Goal: Check status: Check status

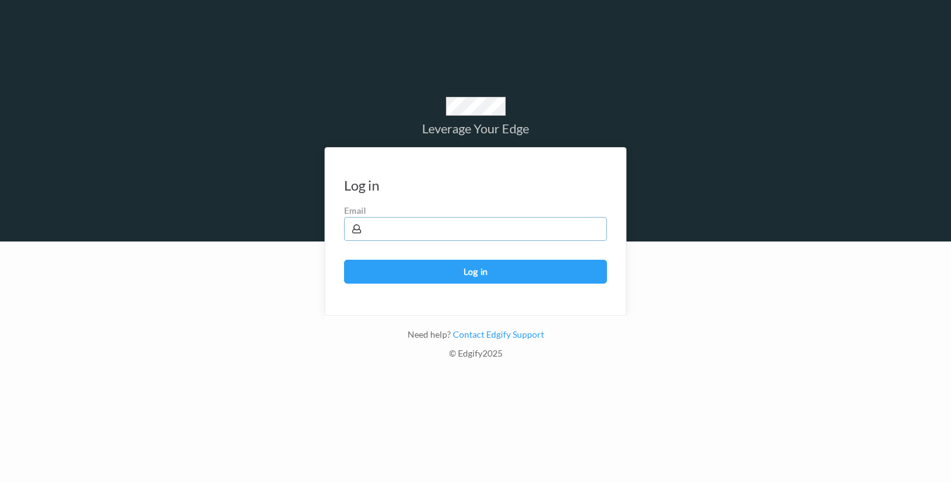
click at [506, 230] on input "text" at bounding box center [475, 229] width 263 height 24
type input "mitchg@edgify.ai"
click at [507, 275] on button "Log in" at bounding box center [475, 272] width 263 height 24
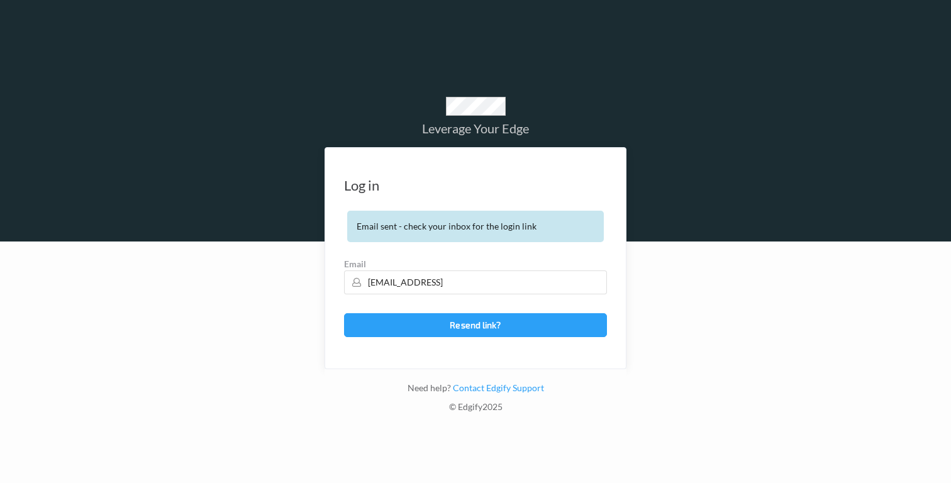
click at [247, 313] on div at bounding box center [475, 361] width 951 height 241
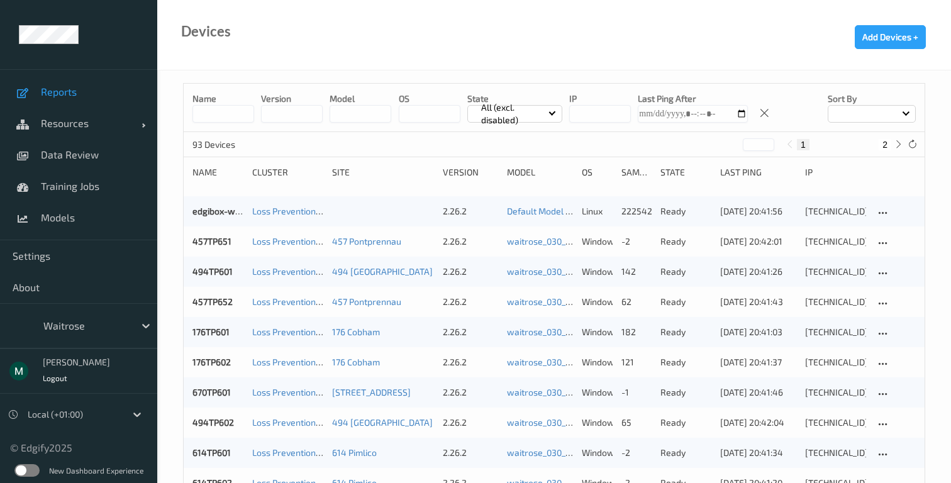
click at [64, 91] on span "Reports" at bounding box center [93, 92] width 104 height 13
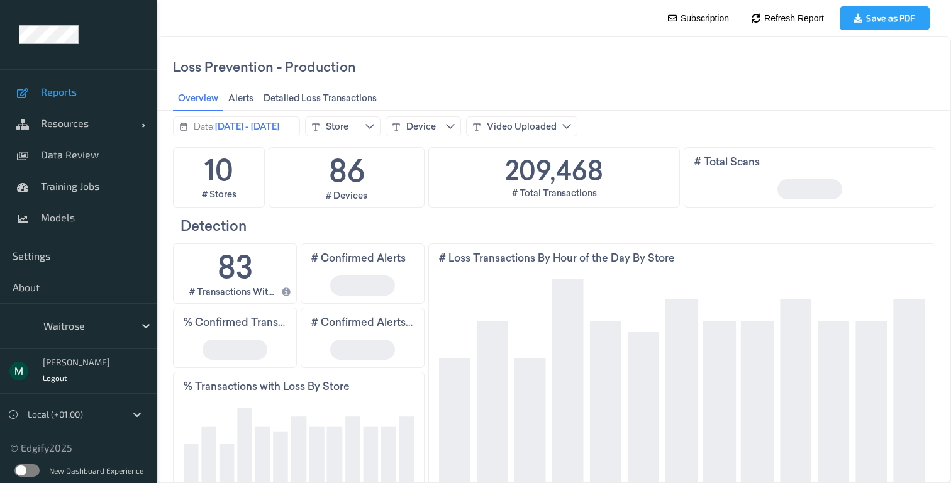
click at [113, 330] on div at bounding box center [85, 325] width 85 height 15
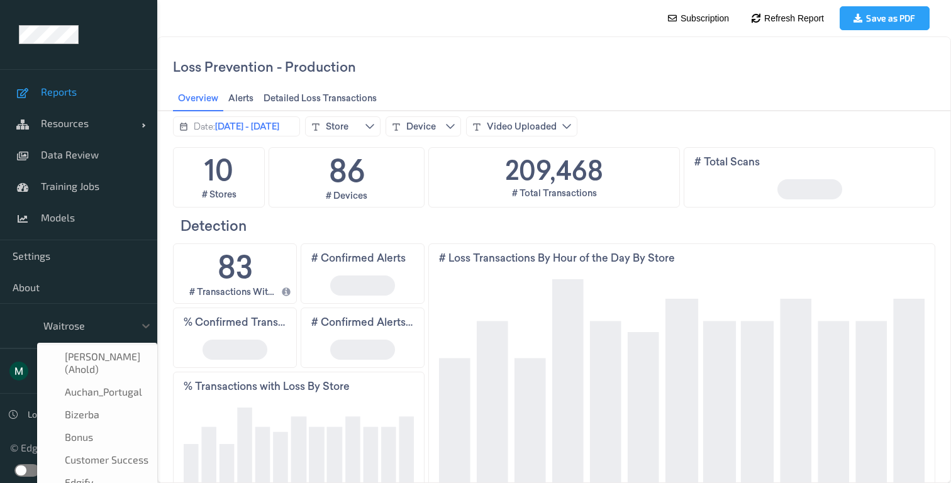
scroll to position [241, 0]
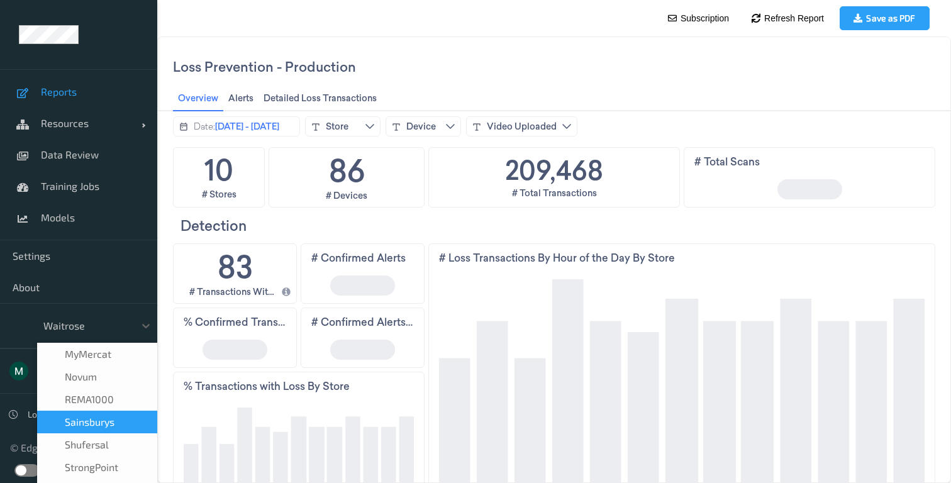
click at [108, 416] on span "Sainsburys" at bounding box center [90, 422] width 50 height 13
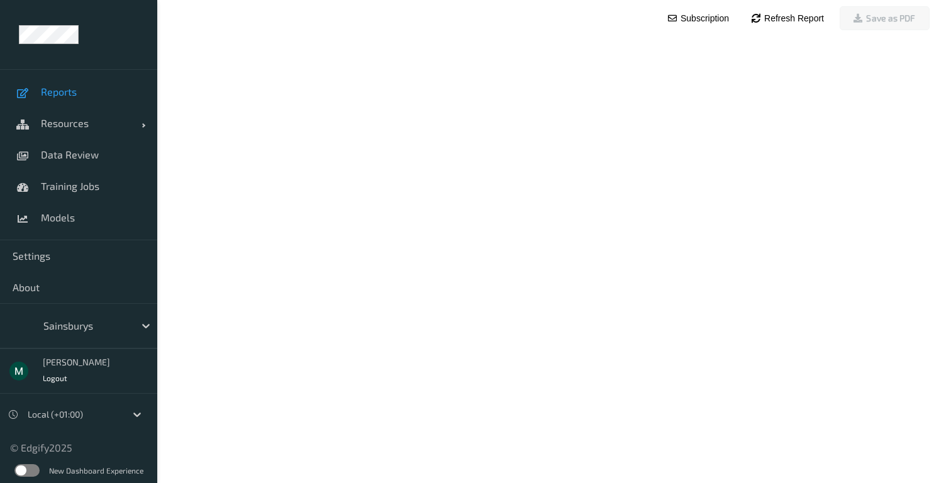
click at [74, 85] on link "Reports" at bounding box center [78, 91] width 157 height 31
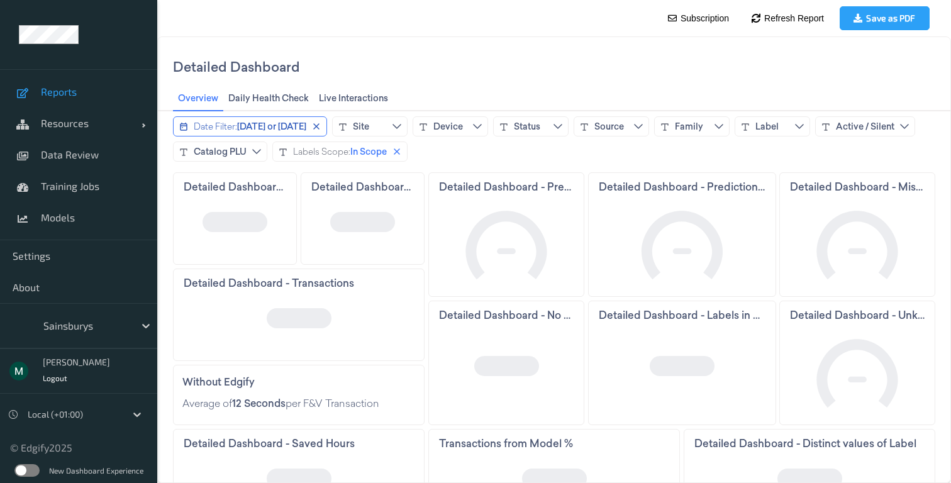
click at [300, 128] on span "Today or yesterday" at bounding box center [271, 126] width 69 height 13
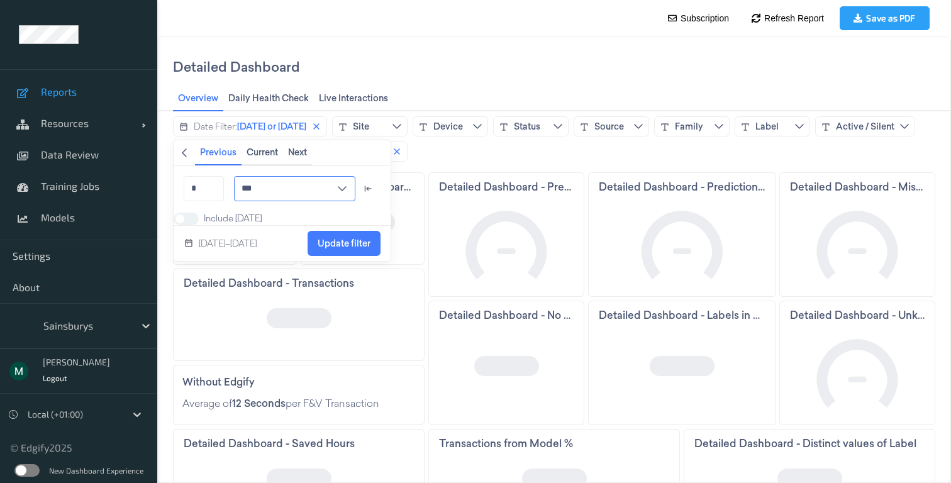
click at [267, 185] on input "***" at bounding box center [294, 188] width 121 height 25
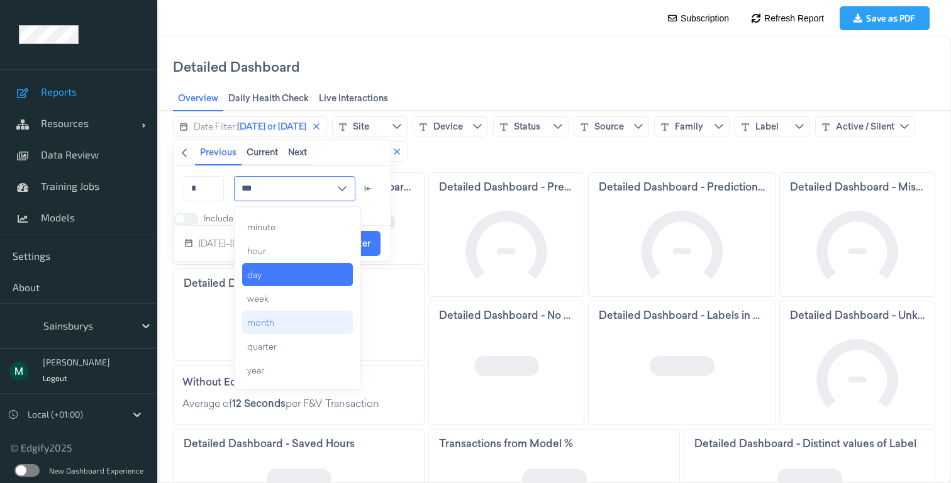
click at [301, 324] on div "month" at bounding box center [297, 322] width 111 height 23
type input "*****"
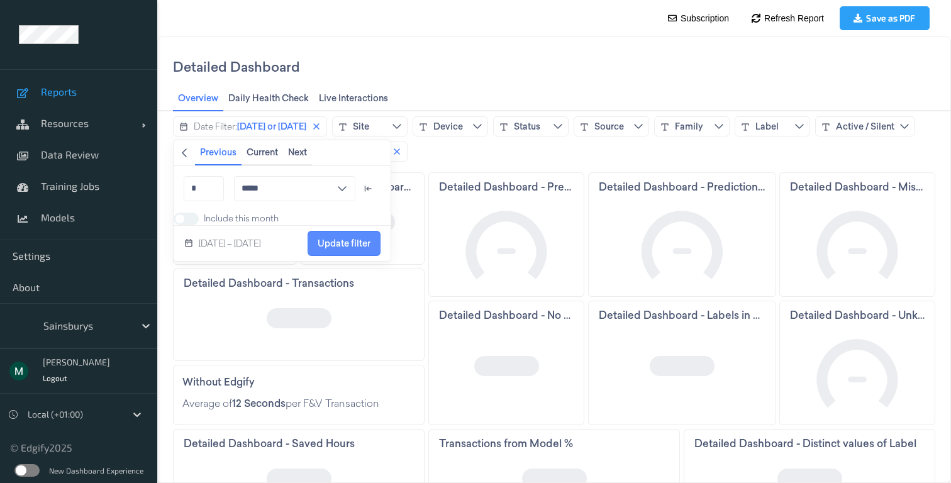
click at [353, 248] on span "Update filter" at bounding box center [344, 243] width 53 height 10
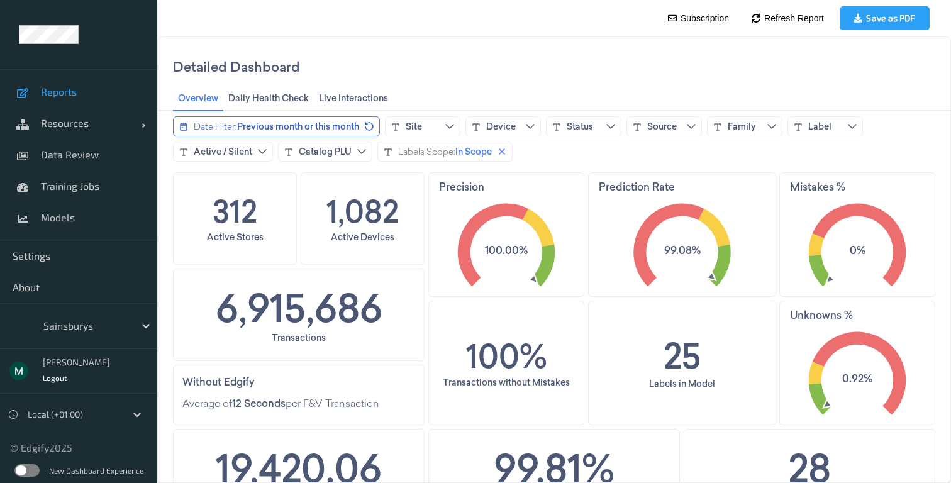
click at [300, 126] on span "Previous month or this month" at bounding box center [298, 126] width 122 height 13
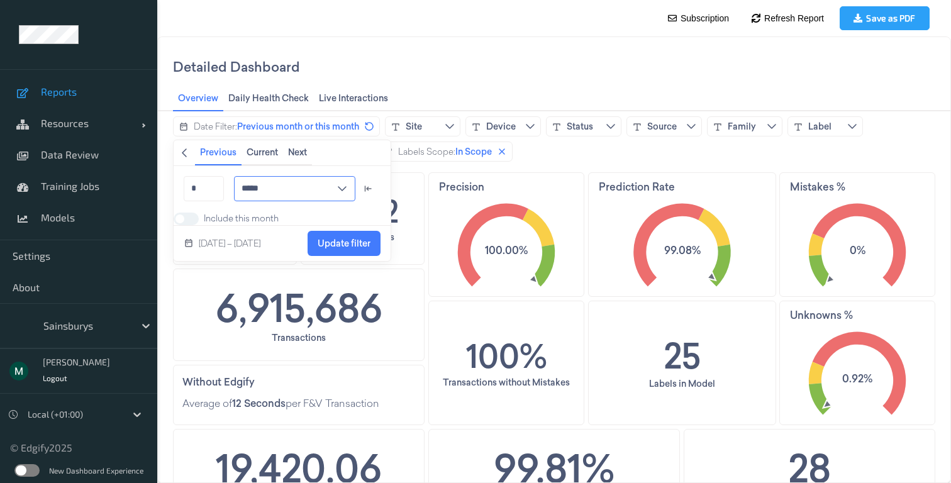
click at [277, 191] on input "*****" at bounding box center [294, 188] width 121 height 25
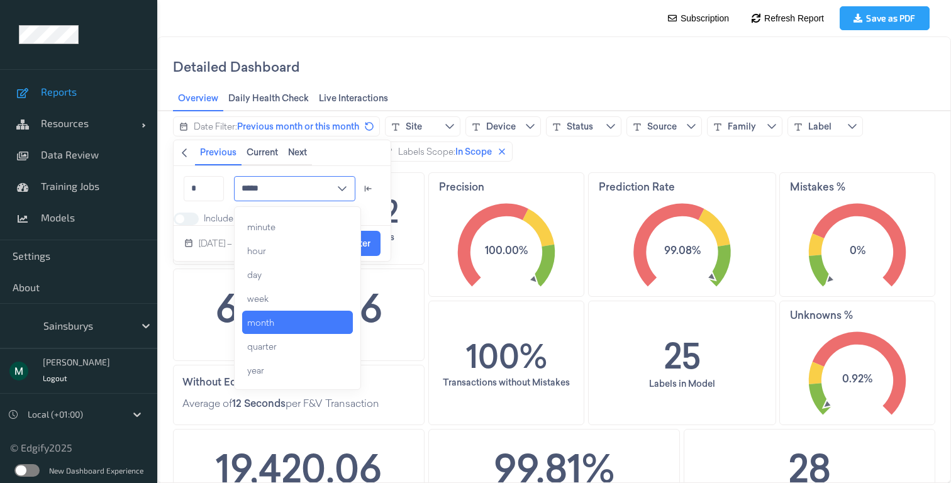
click at [265, 187] on input "*****" at bounding box center [294, 188] width 121 height 25
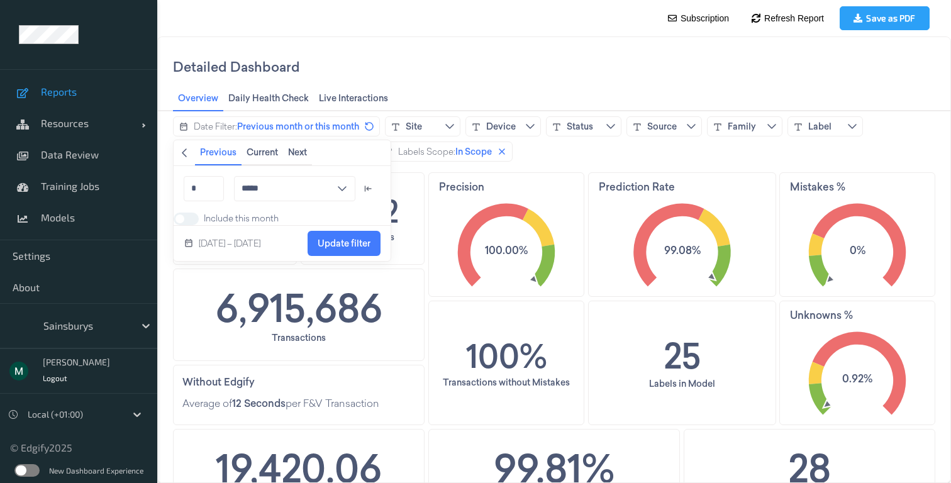
click at [255, 244] on div "Aug 1 – Sep 30, 2025 Update filter" at bounding box center [282, 243] width 217 height 35
click at [182, 151] on icon "chevronleft icon" at bounding box center [184, 153] width 10 height 10
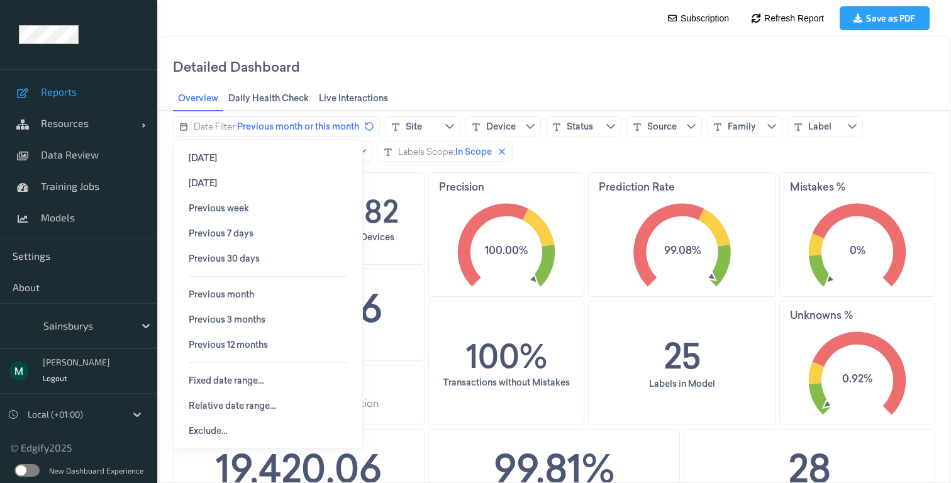
click at [253, 432] on div "Today Yesterday Previous week Previous 7 days Previous 30 days Previous month P…" at bounding box center [268, 294] width 189 height 308
click at [223, 379] on span "Fixed date range…" at bounding box center [226, 380] width 75 height 10
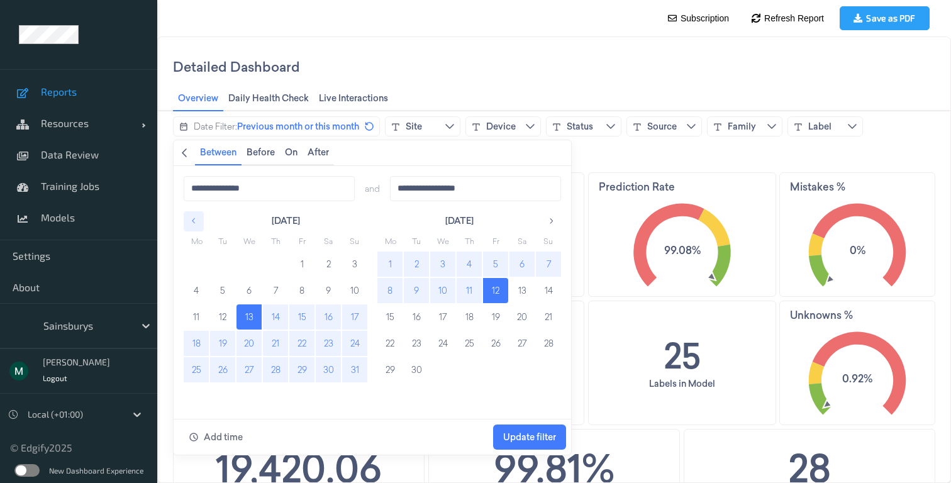
click at [189, 221] on icon "button" at bounding box center [193, 220] width 9 height 9
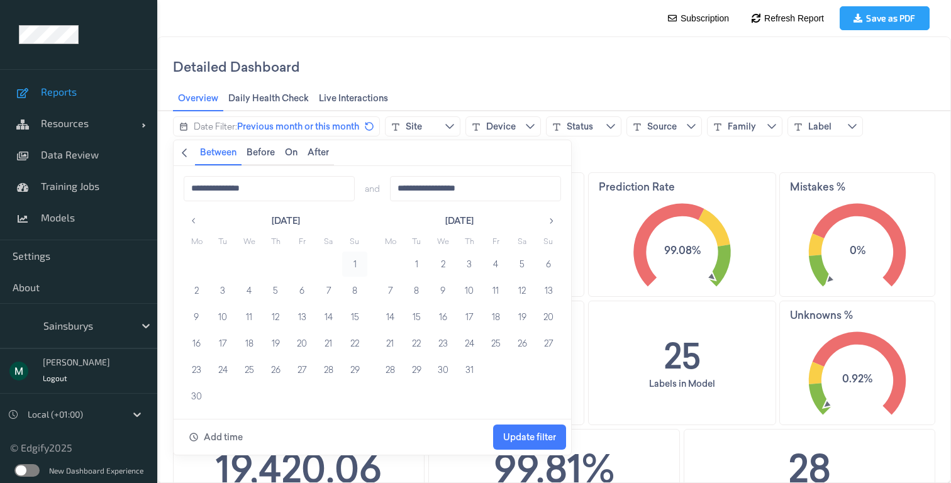
click at [354, 264] on button "1" at bounding box center [354, 264] width 25 height 25
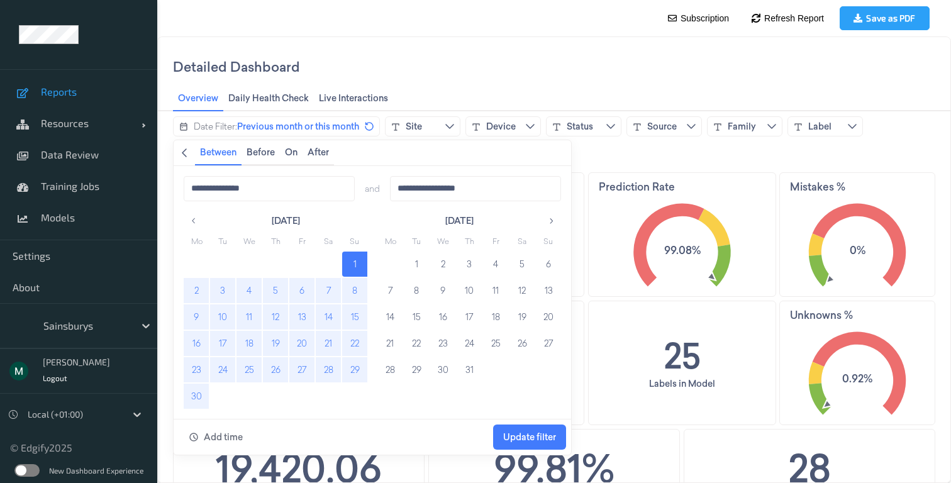
click at [205, 396] on button "30" at bounding box center [196, 396] width 25 height 25
type input "**********"
click at [531, 438] on span "Update filter" at bounding box center [529, 437] width 53 height 10
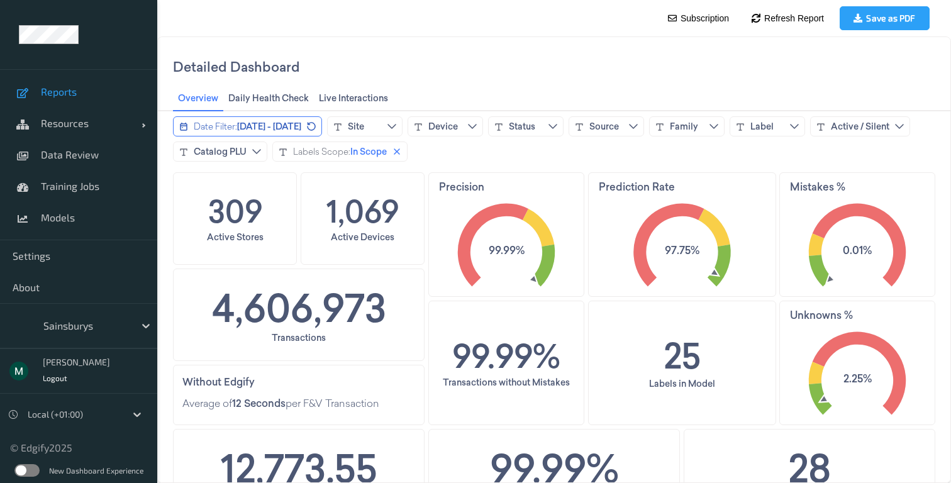
click at [290, 125] on span "June 1, 2025 - June 30, 2025" at bounding box center [269, 126] width 64 height 13
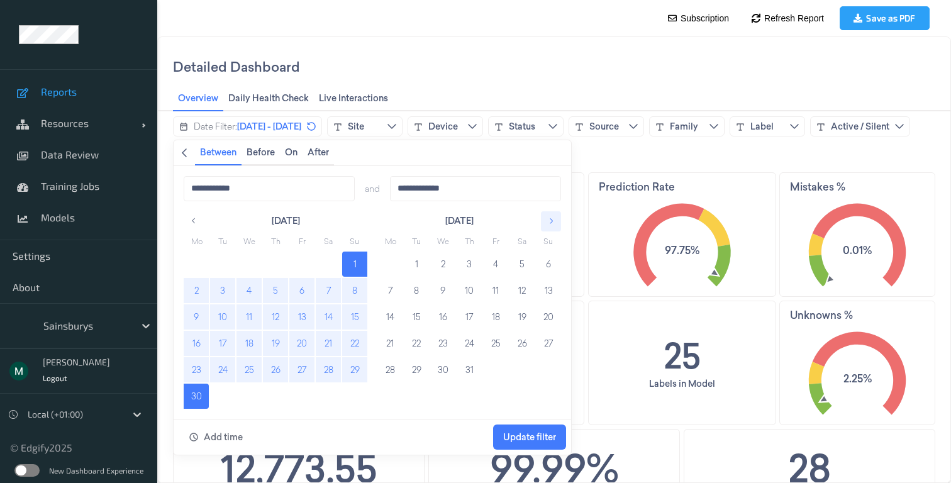
click at [555, 221] on button "button" at bounding box center [551, 221] width 20 height 20
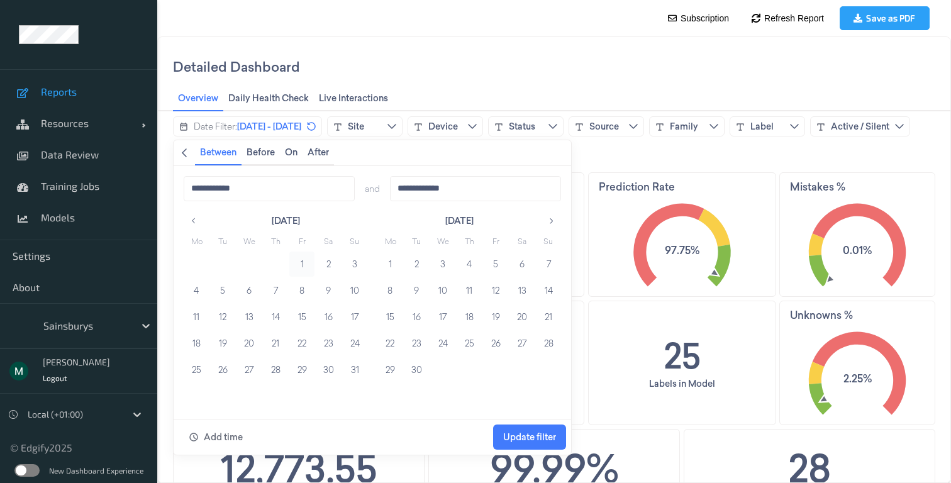
click at [305, 267] on button "1" at bounding box center [301, 264] width 25 height 25
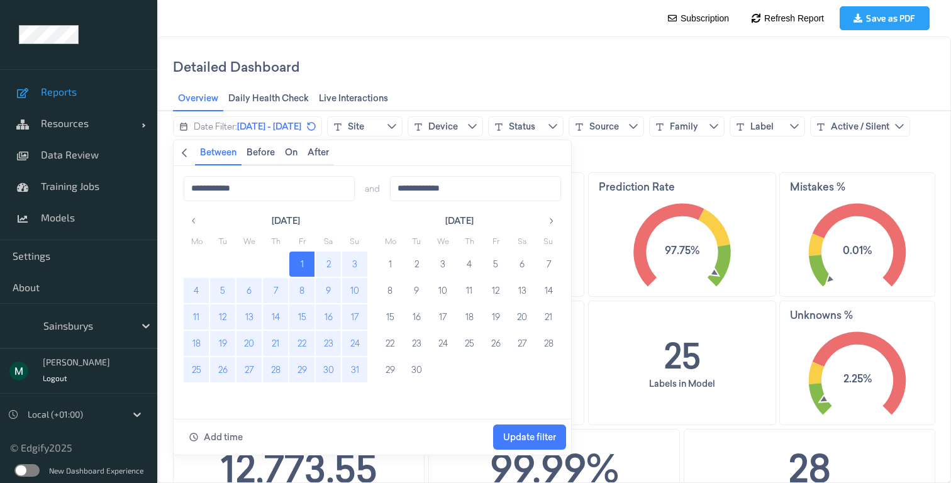
click at [357, 370] on button "31" at bounding box center [354, 369] width 25 height 25
type input "**********"
click at [536, 441] on span "Update filter" at bounding box center [529, 437] width 53 height 10
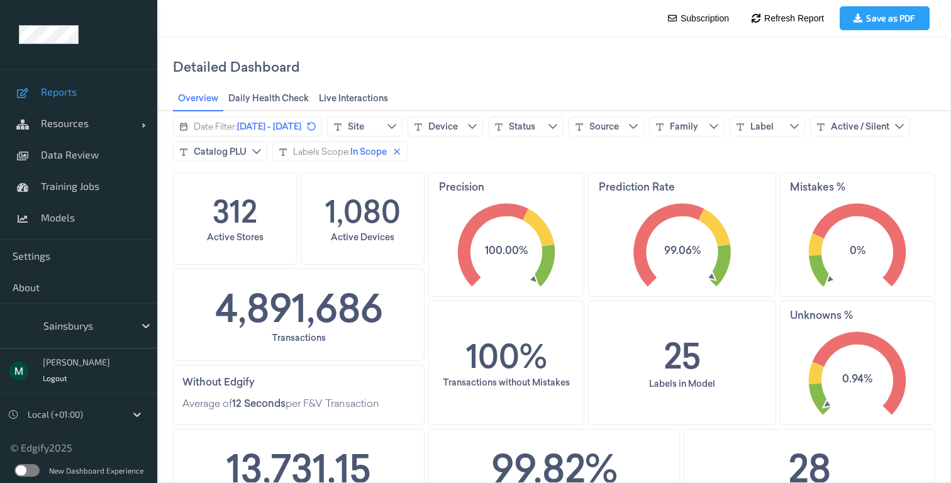
click at [856, 244] on text "0%" at bounding box center [858, 250] width 16 height 15
click at [855, 246] on text "0%" at bounding box center [858, 250] width 16 height 15
click at [116, 343] on div "Sainsburys" at bounding box center [78, 325] width 157 height 45
click at [124, 326] on div "Sainsburys" at bounding box center [85, 326] width 97 height 20
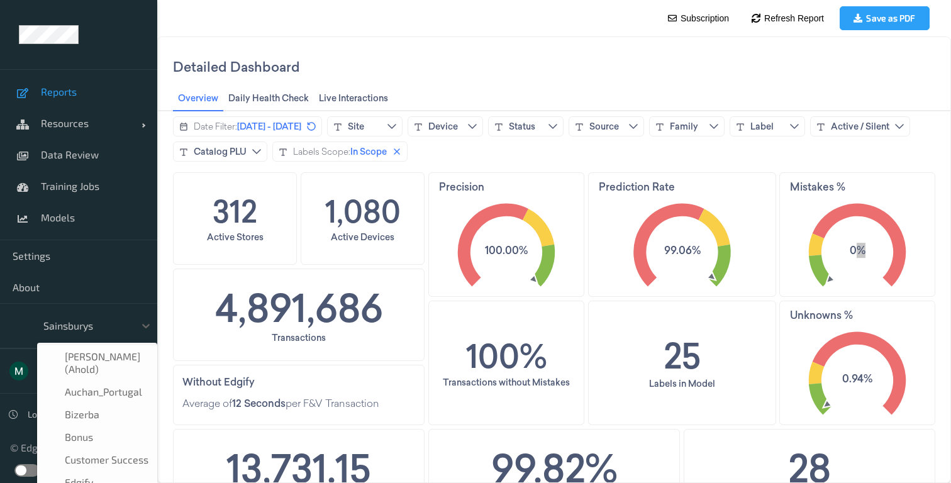
scroll to position [151, 0]
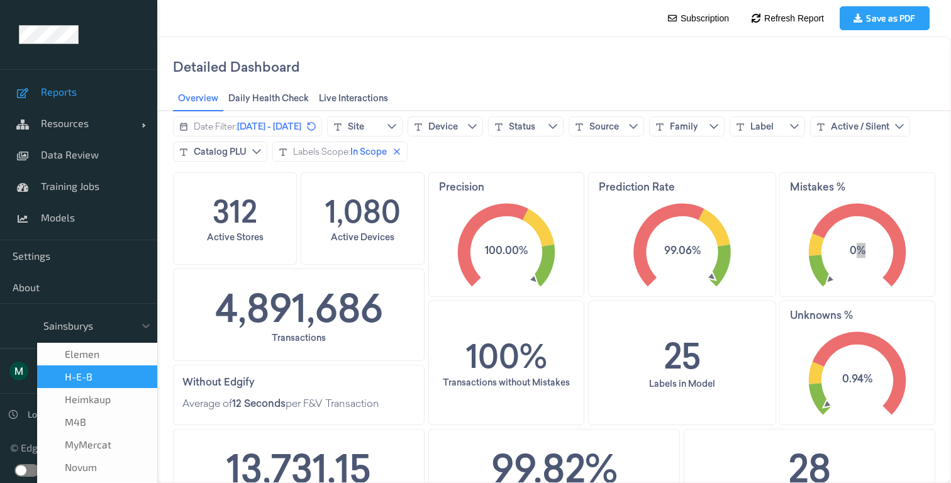
click at [102, 374] on div "H-E-B" at bounding box center [97, 376] width 105 height 13
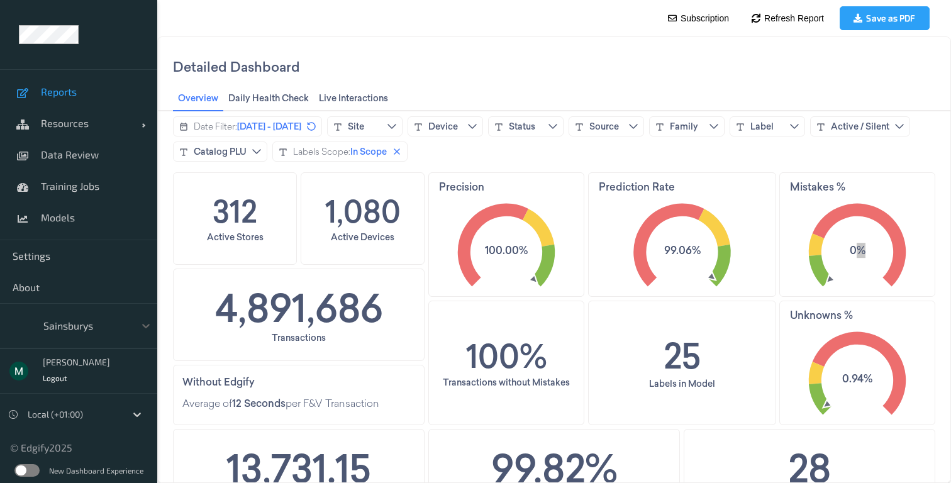
click at [85, 331] on div at bounding box center [85, 325] width 85 height 15
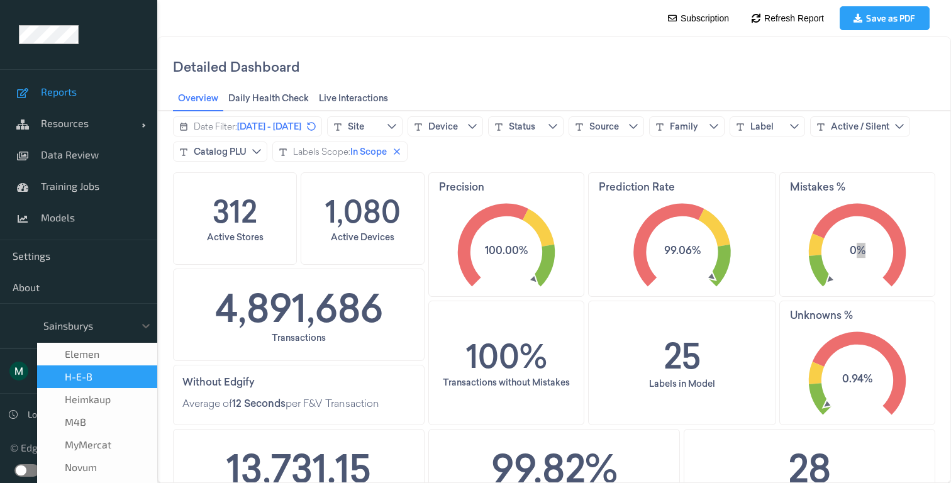
click at [91, 370] on div "H-E-B" at bounding box center [97, 376] width 120 height 23
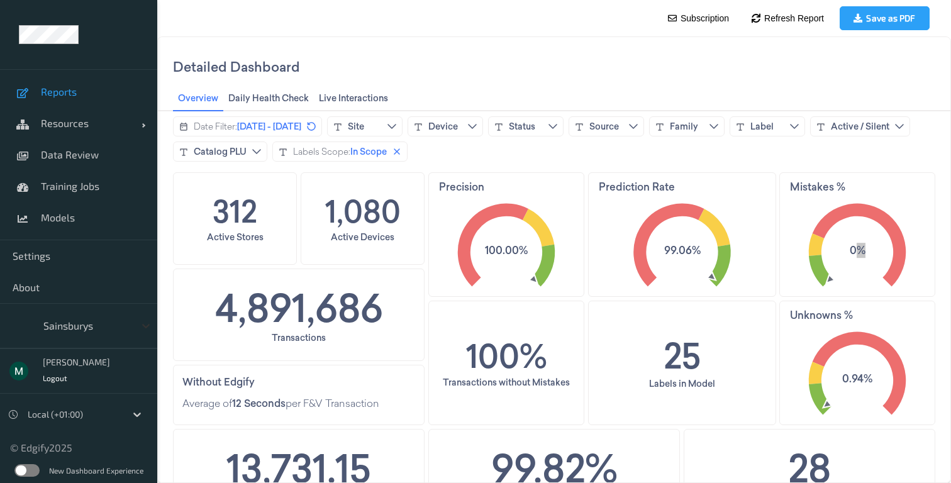
click at [140, 324] on icon at bounding box center [146, 325] width 13 height 13
